Goal: Information Seeking & Learning: Learn about a topic

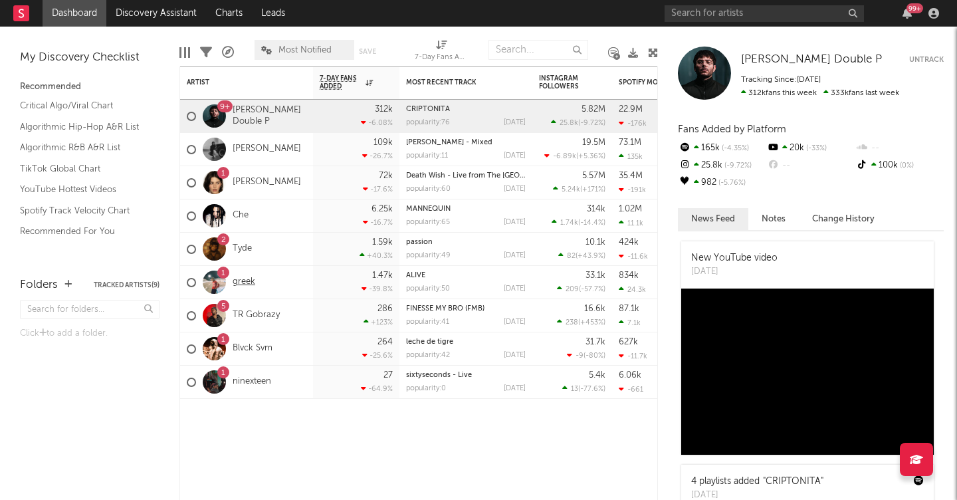
click at [235, 280] on link "greek" at bounding box center [244, 281] width 23 height 11
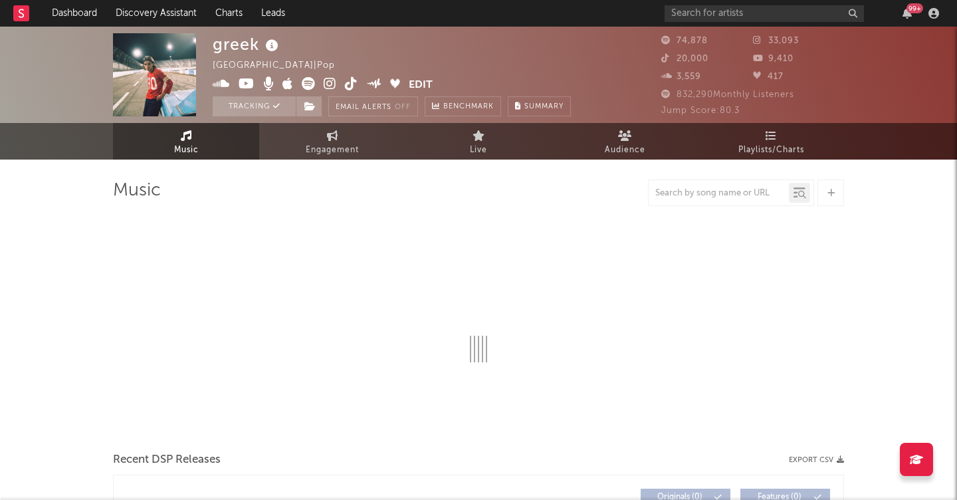
select select "6m"
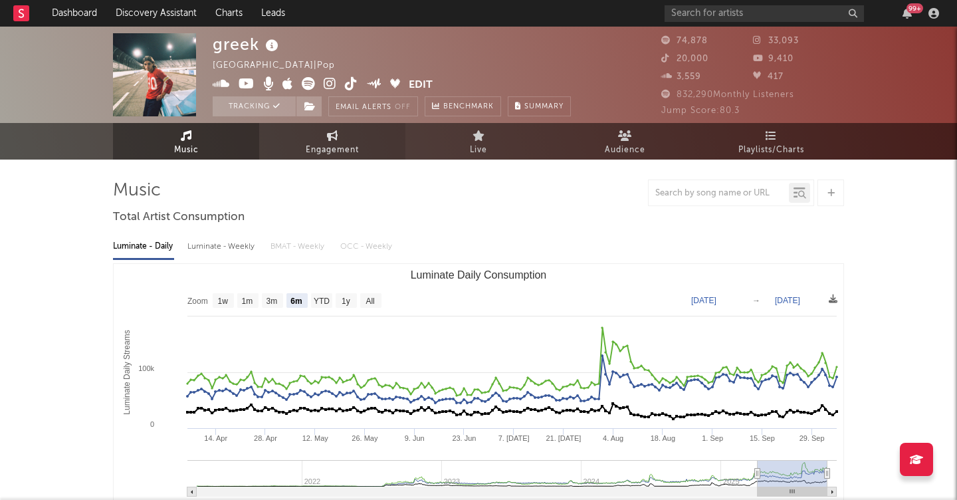
click at [369, 141] on link "Engagement" at bounding box center [332, 141] width 146 height 37
select select "1w"
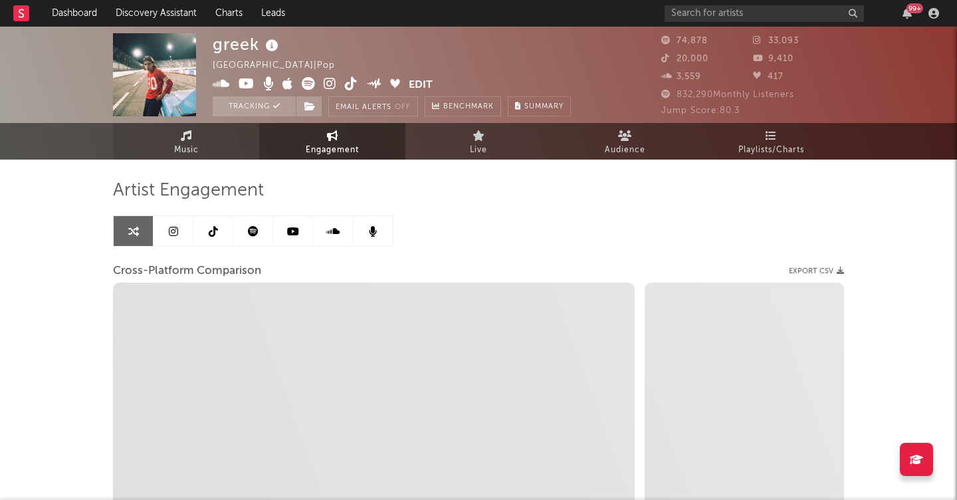
click at [187, 136] on icon at bounding box center [186, 135] width 11 height 11
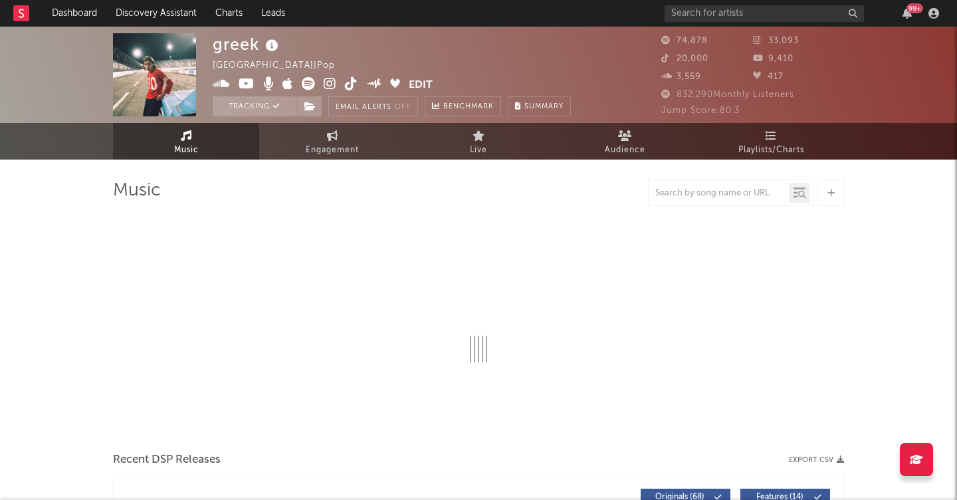
select select "6m"
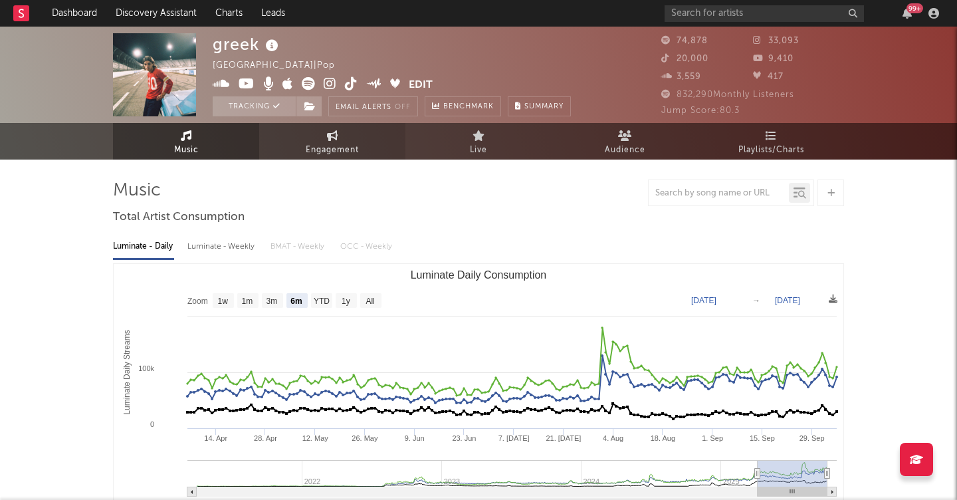
click at [349, 142] on span "Engagement" at bounding box center [332, 150] width 53 height 16
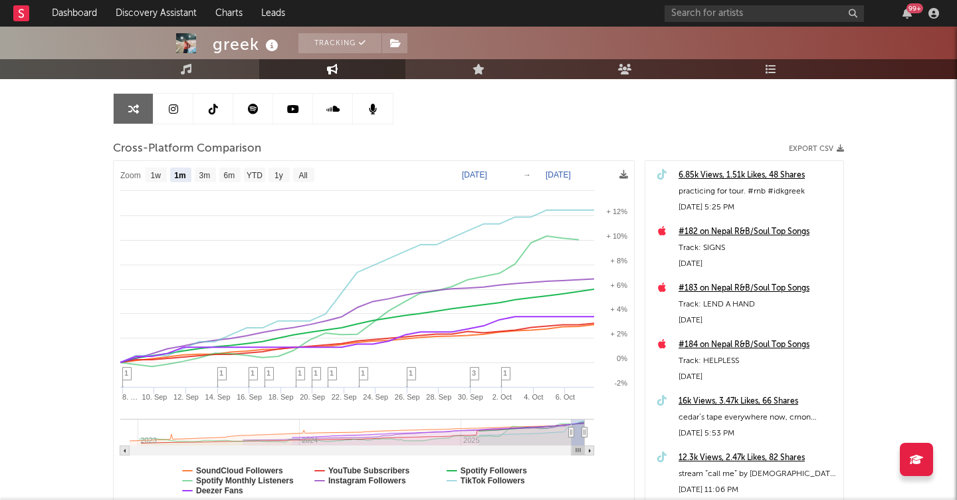
scroll to position [153, 0]
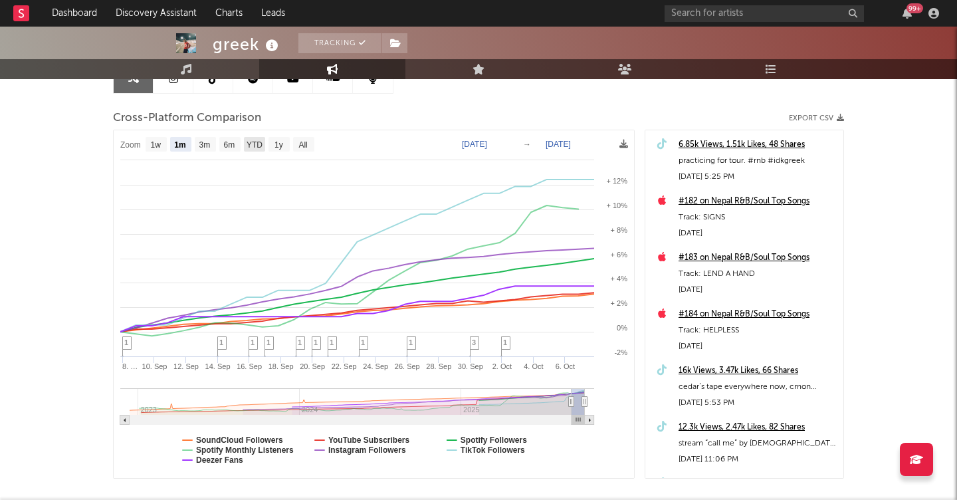
click at [262, 144] on text "YTD" at bounding box center [255, 144] width 16 height 9
select select "YTD"
type input "[DATE]"
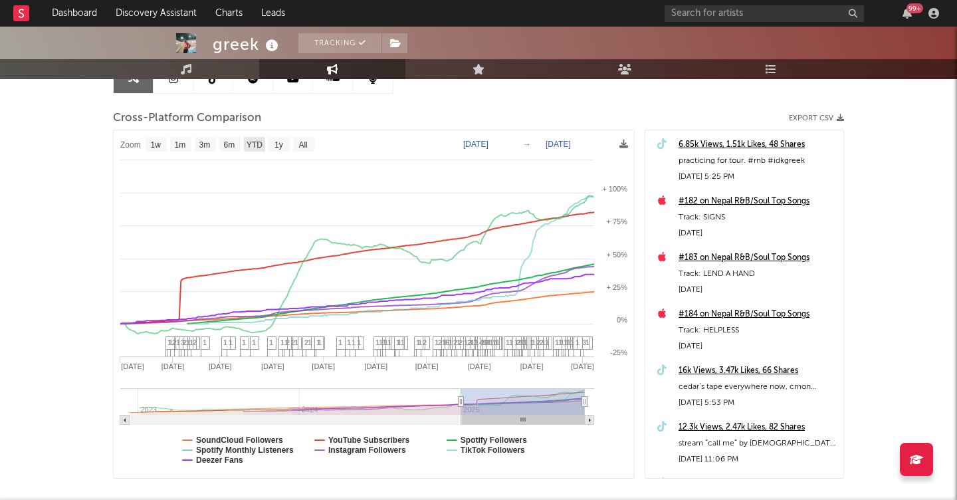
click at [258, 140] on text "YTD" at bounding box center [255, 144] width 16 height 9
select select "YTD"
click at [276, 145] on text "1y" at bounding box center [278, 144] width 9 height 9
select select "1y"
type input "[DATE]"
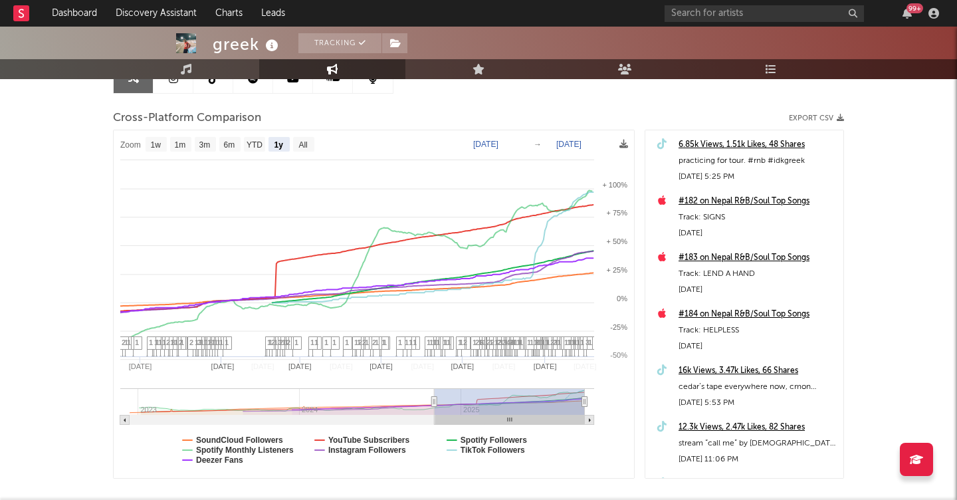
select select "1y"
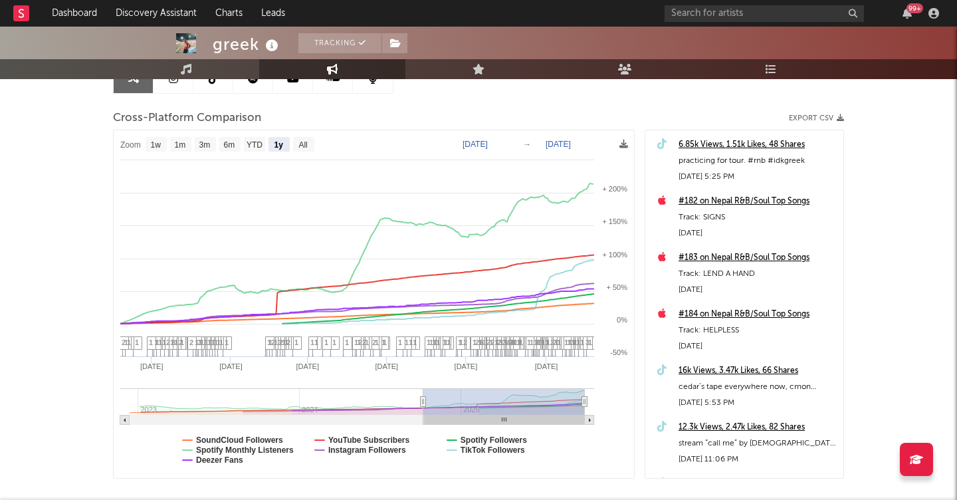
click at [595, 302] on rect at bounding box center [374, 304] width 520 height 348
